Goal: Information Seeking & Learning: Learn about a topic

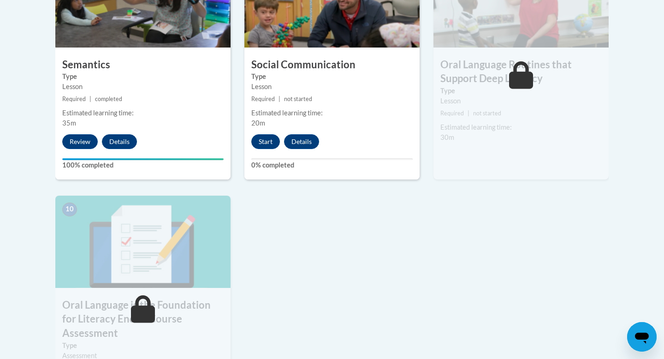
scroll to position [864, 0]
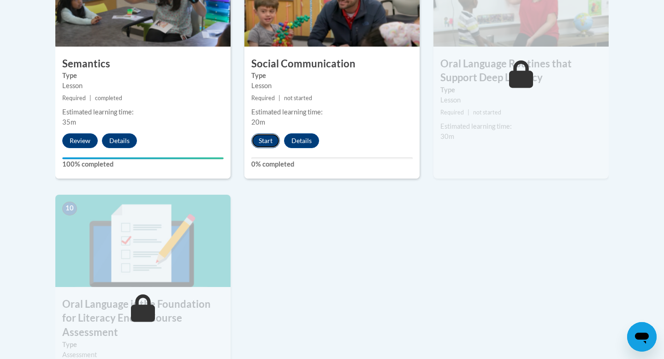
click at [263, 148] on button "Start" at bounding box center [265, 140] width 29 height 15
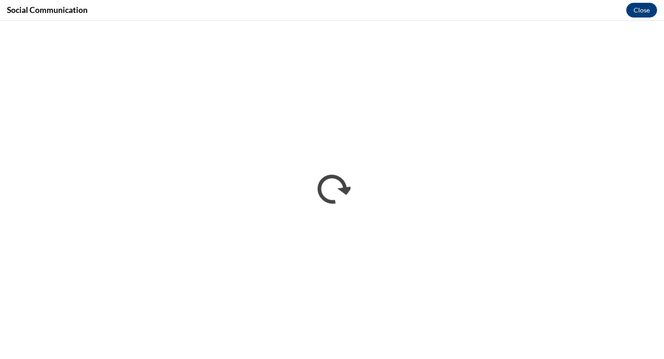
scroll to position [0, 0]
